Goal: Transaction & Acquisition: Purchase product/service

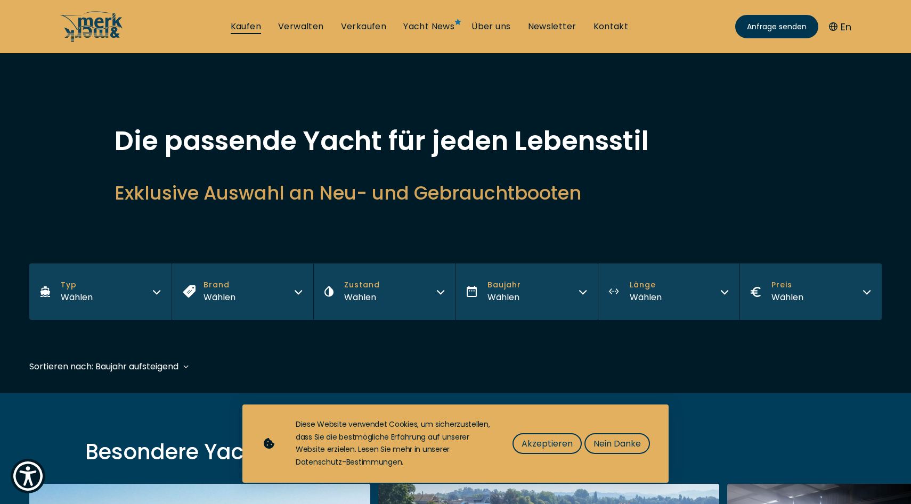
click at [240, 21] on link "Kaufen" at bounding box center [246, 27] width 30 height 12
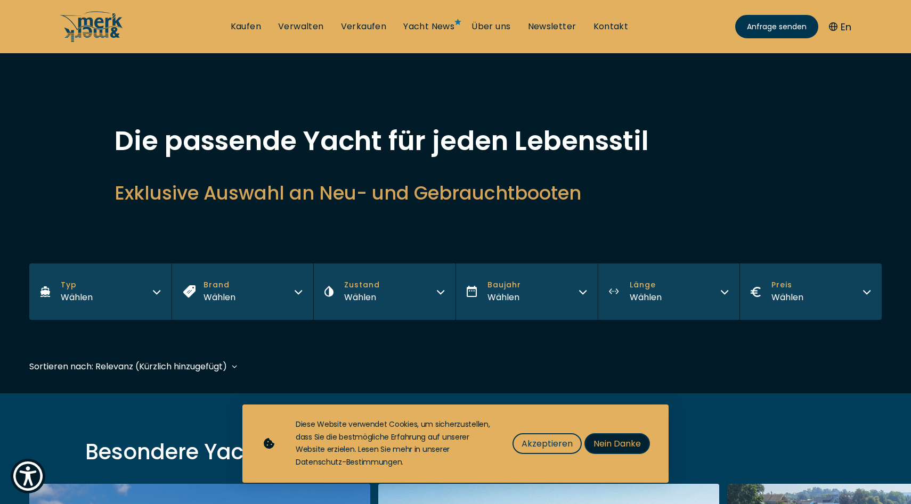
click at [626, 440] on span "Nein Danke" at bounding box center [616, 443] width 47 height 13
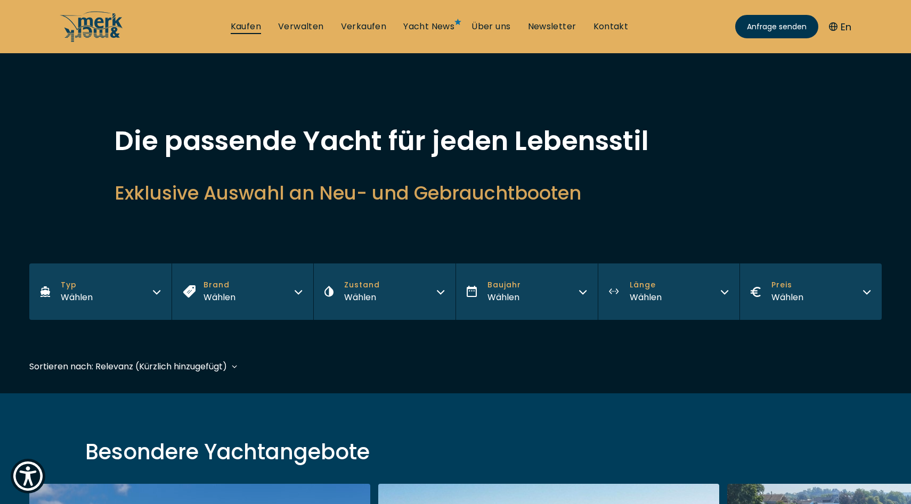
click at [246, 26] on link "Kaufen" at bounding box center [246, 27] width 30 height 12
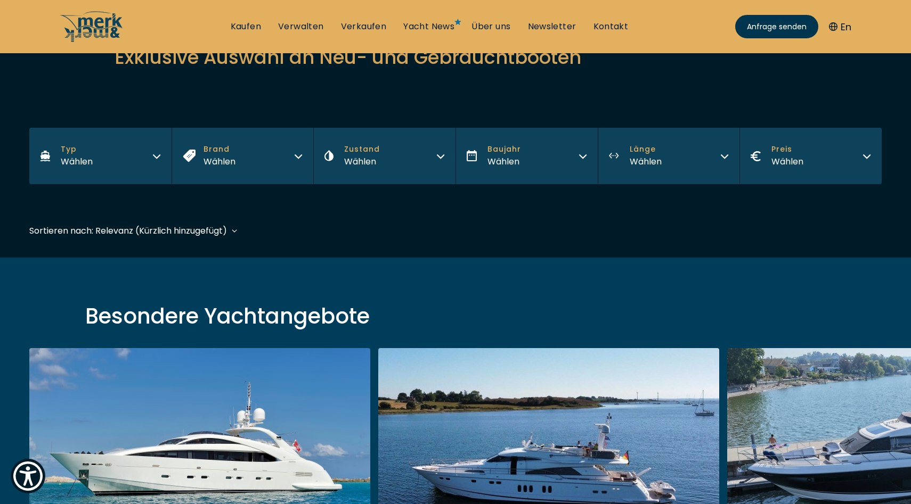
scroll to position [98, 0]
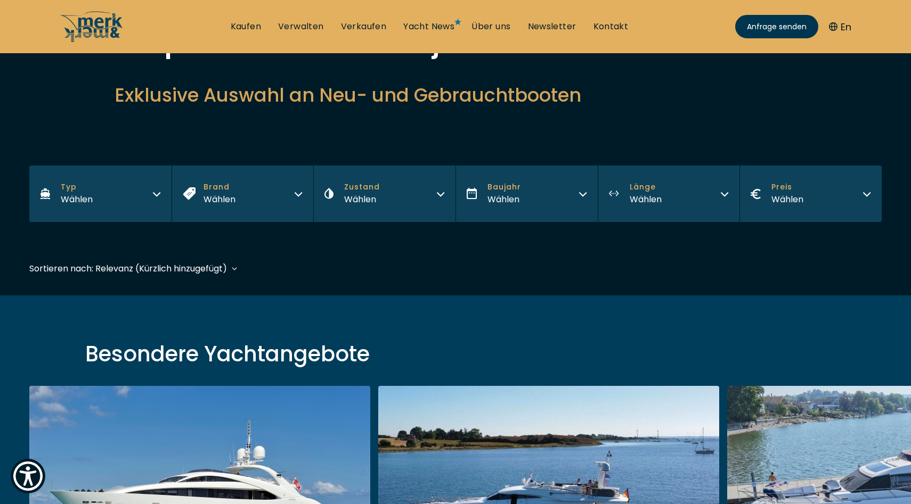
click at [180, 275] on div "Sortieren nach: Relevanz (Kürzlich hinzugefügt) Baujahr aufsteigend Preis abste…" at bounding box center [455, 274] width 852 height 24
click at [184, 272] on div "Sortieren nach: Relevanz (Kürzlich hinzugefügt) Relevanz (Kürzlich hinzugefügt)…" at bounding box center [128, 268] width 198 height 13
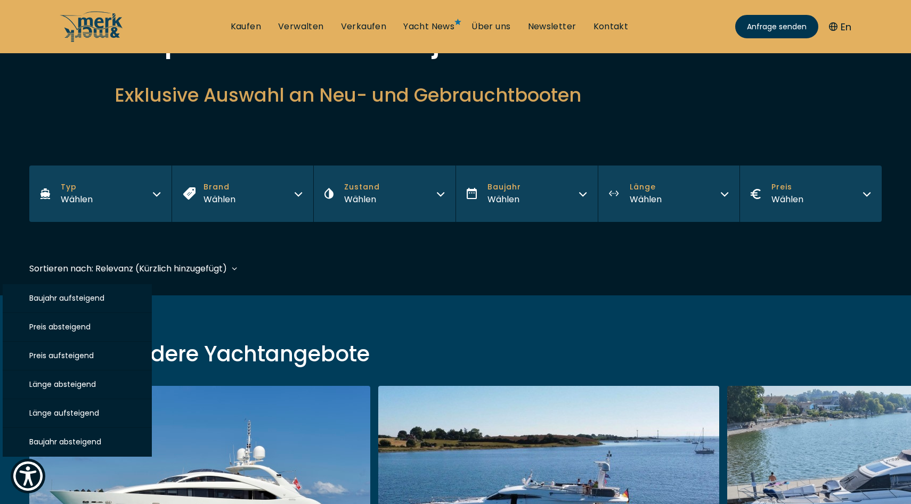
click at [75, 321] on button "Preis absteigend" at bounding box center [77, 327] width 149 height 29
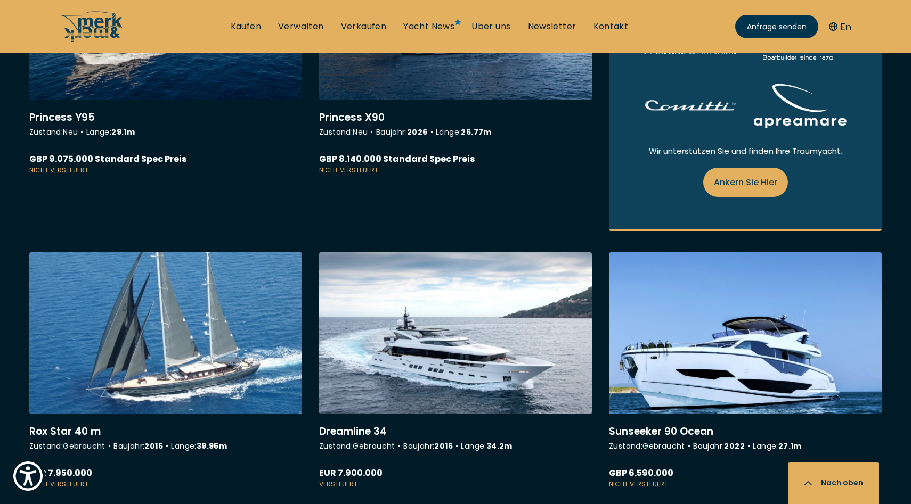
scroll to position [787, 0]
